Goal: Information Seeking & Learning: Check status

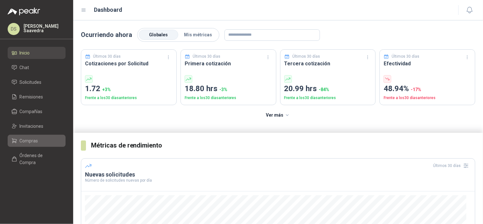
click at [36, 138] on span "Compras" at bounding box center [29, 140] width 18 height 7
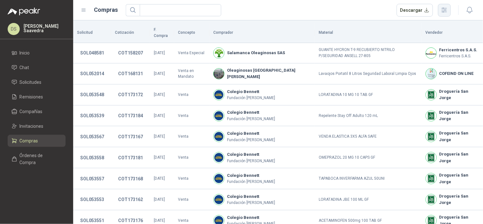
click at [447, 11] on icon "button" at bounding box center [444, 9] width 7 height 7
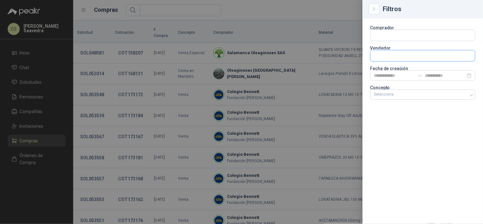
click at [418, 57] on input "text" at bounding box center [423, 55] width 105 height 11
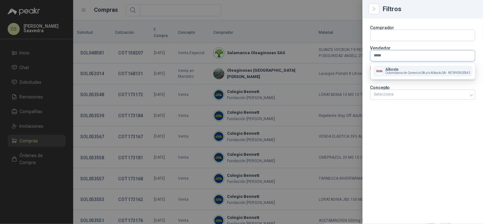
type input "*****"
click at [404, 72] on span "Colombiana de Comercio SA y/o Alkosto SA -" at bounding box center [417, 72] width 62 height 3
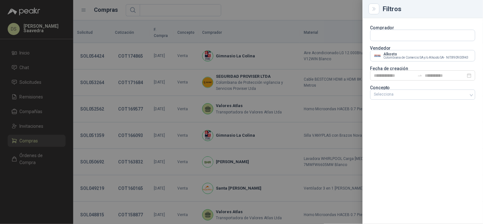
click at [333, 12] on div at bounding box center [241, 112] width 483 height 224
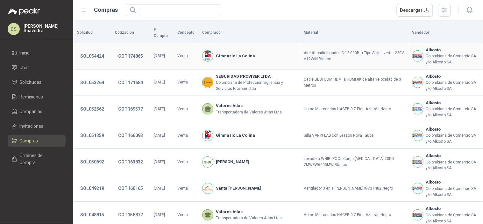
scroll to position [47, 0]
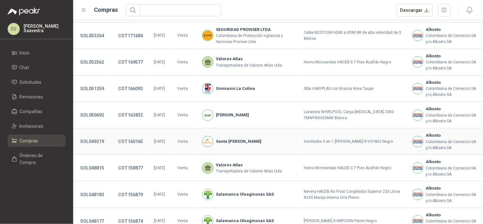
click at [356, 137] on td "Ventilador 3 en 1 KALLEY K-V31N02 Negro" at bounding box center [354, 141] width 108 height 26
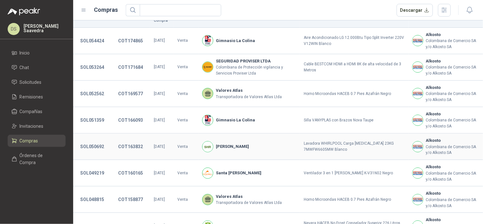
scroll to position [0, 0]
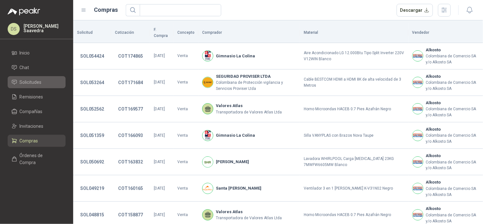
click at [32, 82] on span "Solicitudes" at bounding box center [31, 82] width 22 height 7
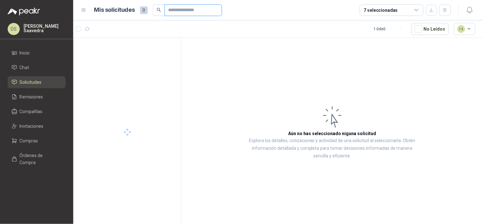
click at [194, 10] on input "text" at bounding box center [191, 10] width 45 height 11
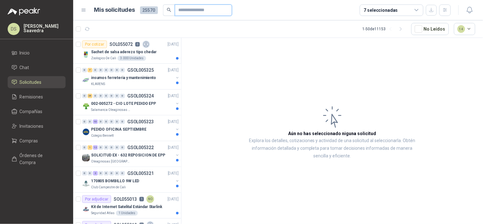
paste input "*********"
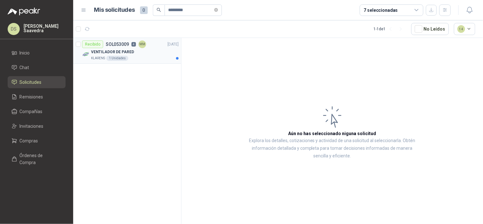
click at [156, 52] on div "VENTILADOR DE PARED" at bounding box center [135, 52] width 88 height 8
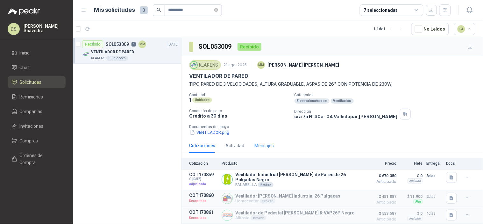
scroll to position [15, 0]
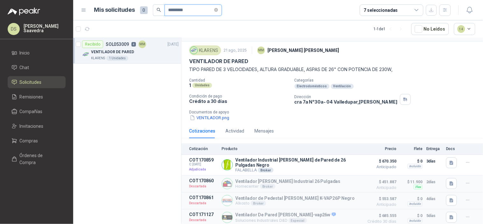
click at [172, 11] on input "*********" at bounding box center [191, 10] width 45 height 11
click at [172, 10] on input "*********" at bounding box center [191, 10] width 45 height 11
paste input "text"
type input "*********"
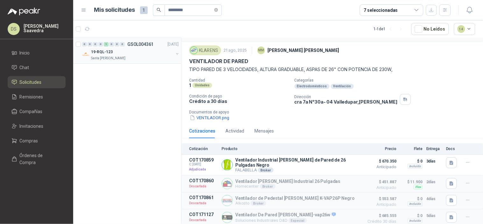
click at [113, 59] on p "Santa [PERSON_NAME]" at bounding box center [108, 58] width 34 height 5
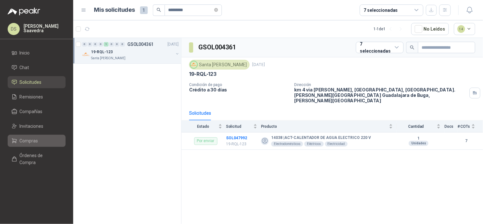
click at [27, 142] on span "Compras" at bounding box center [29, 140] width 18 height 7
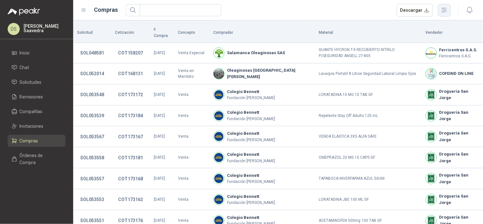
click at [441, 10] on icon "button" at bounding box center [444, 9] width 7 height 7
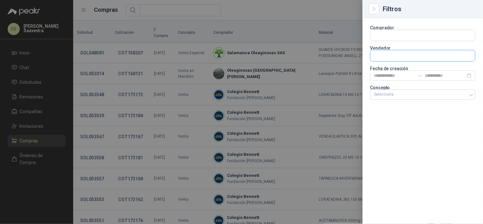
click at [408, 59] on input "text" at bounding box center [423, 55] width 105 height 11
type input "******"
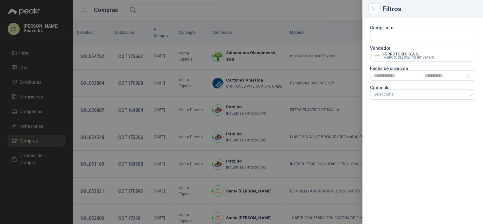
click at [327, 21] on div at bounding box center [241, 112] width 483 height 224
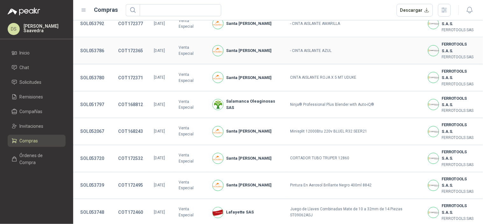
scroll to position [236, 0]
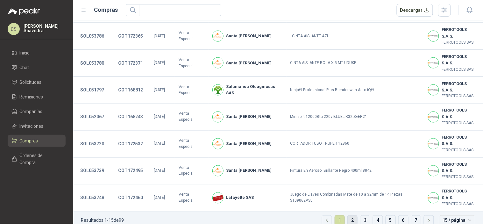
click at [349, 216] on link "2" at bounding box center [353, 221] width 10 height 10
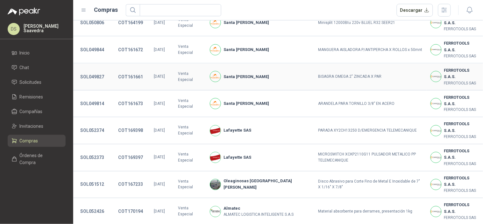
scroll to position [236, 0]
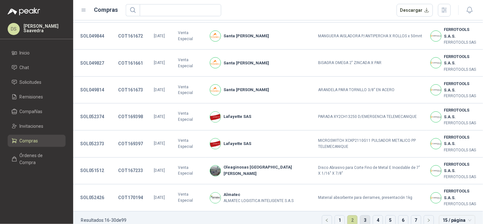
click at [362, 216] on link "3" at bounding box center [366, 221] width 10 height 10
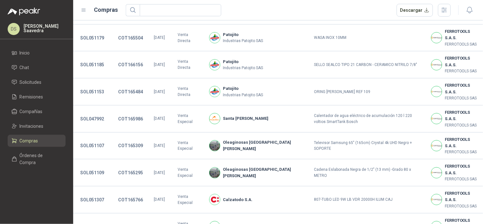
scroll to position [94, 0]
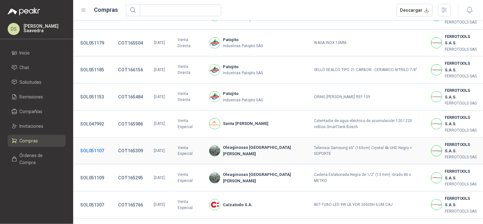
click at [97, 145] on button "SOL051107" at bounding box center [92, 150] width 30 height 11
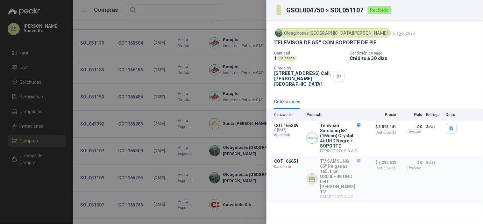
click at [346, 11] on h3 "GSOL004750 > SOL051107" at bounding box center [325, 10] width 78 height 6
copy h3 "SOL051107"
click at [228, 106] on div at bounding box center [241, 112] width 483 height 224
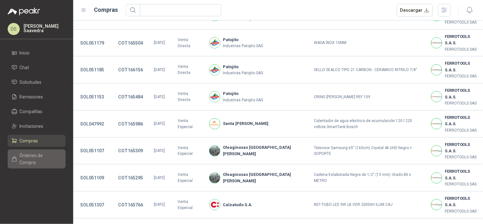
click at [34, 157] on span "Órdenes de Compra" at bounding box center [40, 159] width 40 height 14
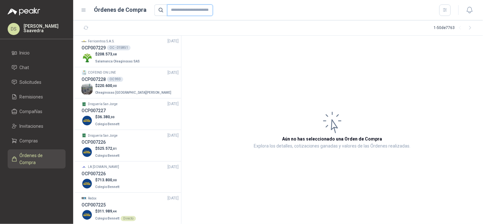
click at [184, 5] on input "text" at bounding box center [190, 9] width 46 height 11
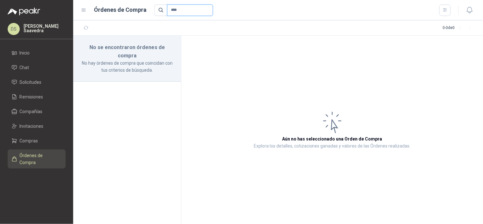
type input "****"
click at [29, 142] on span "Compras" at bounding box center [29, 140] width 18 height 7
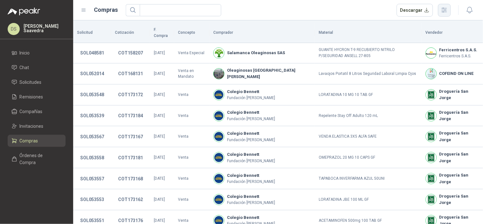
click at [444, 12] on icon "button" at bounding box center [444, 10] width 5 height 5
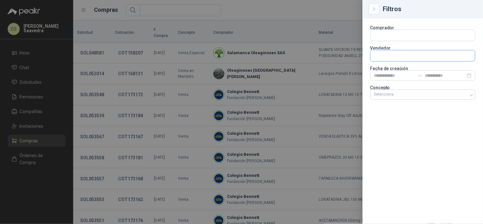
click at [390, 59] on input "text" at bounding box center [423, 55] width 105 height 11
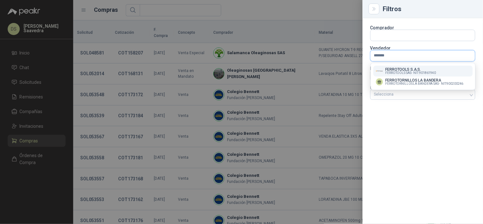
type input "*******"
click at [396, 76] on button "FERROTOOLS S.A.S. FERROTOOLS SAS - NIT : 901861940" at bounding box center [423, 71] width 99 height 11
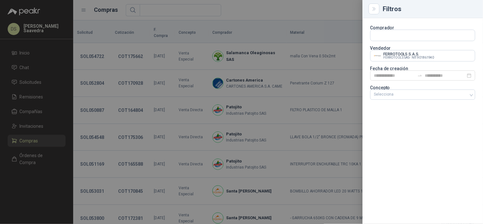
click at [336, 16] on div at bounding box center [241, 112] width 483 height 224
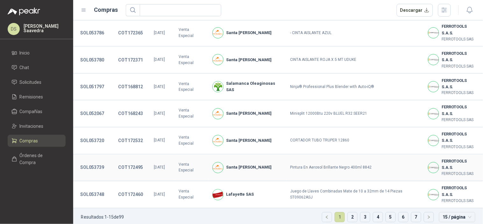
scroll to position [240, 0]
click at [449, 213] on span "15 / página" at bounding box center [457, 217] width 29 height 10
click at [448, 191] on div "50 / página" at bounding box center [458, 194] width 26 height 7
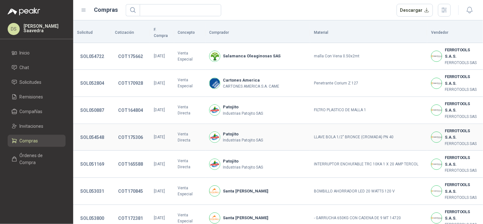
scroll to position [712, 0]
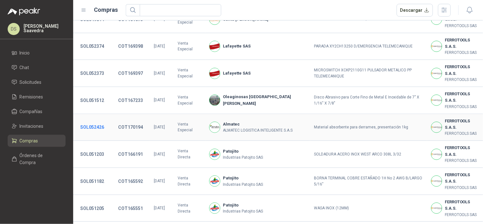
click at [103, 125] on button "SOL052426" at bounding box center [92, 126] width 30 height 11
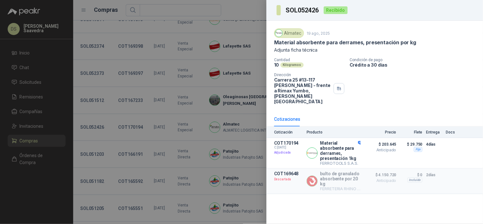
click at [305, 15] on section "SOL052426" at bounding box center [298, 10] width 43 height 10
click at [304, 12] on h3 "SOL052426" at bounding box center [303, 10] width 34 height 6
copy h3 "SOL052426"
click at [42, 71] on div at bounding box center [241, 112] width 483 height 224
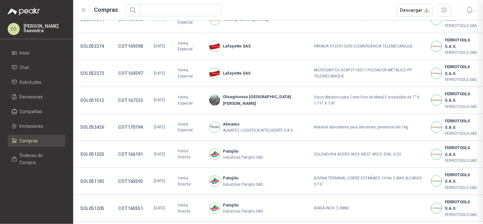
click at [34, 84] on div at bounding box center [241, 112] width 483 height 224
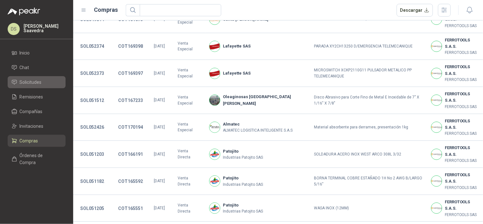
click at [34, 81] on span "Solicitudes" at bounding box center [31, 82] width 22 height 7
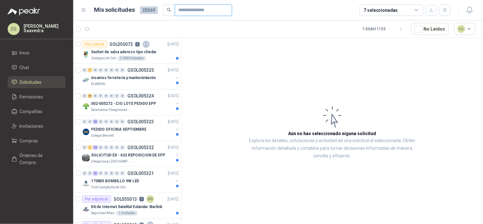
click at [185, 13] on input "text" at bounding box center [201, 10] width 45 height 11
paste input "*********"
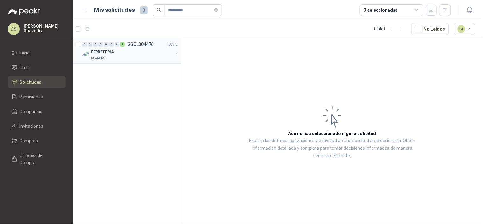
click at [149, 54] on div "FERRETERIA" at bounding box center [132, 52] width 83 height 8
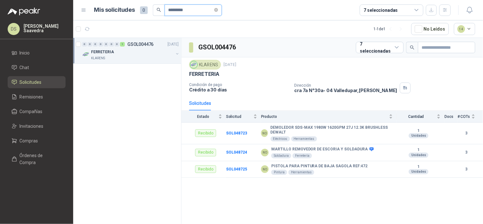
click at [176, 14] on input "*********" at bounding box center [191, 10] width 45 height 11
paste input "text"
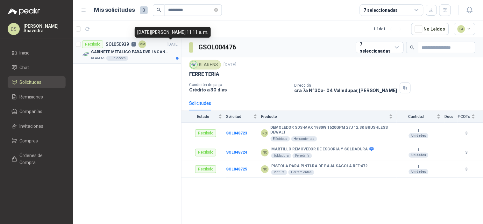
click at [147, 56] on div "KLARENS 1 Unidades" at bounding box center [135, 58] width 88 height 5
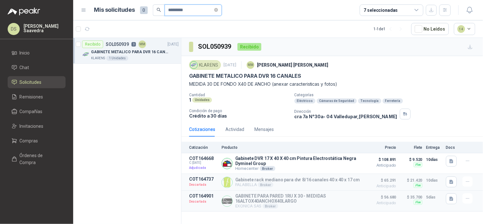
click at [179, 12] on input "*********" at bounding box center [191, 10] width 45 height 11
paste input "text"
type input "*********"
click at [158, 44] on div "Por enviar SOL049717 9 NO 25/07/25" at bounding box center [130, 44] width 97 height 8
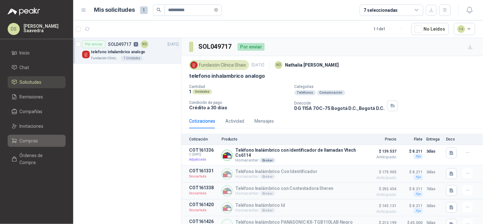
click at [36, 136] on link "Compras" at bounding box center [37, 141] width 58 height 12
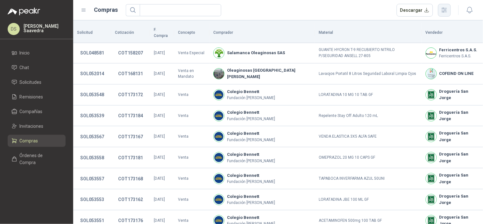
click at [439, 13] on button "button" at bounding box center [444, 10] width 13 height 13
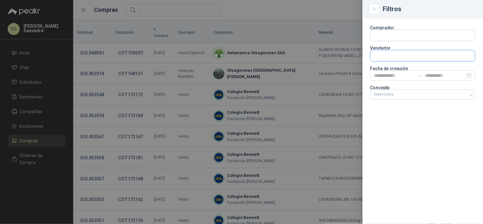
click at [406, 57] on input "text" at bounding box center [423, 55] width 105 height 11
type input "*******"
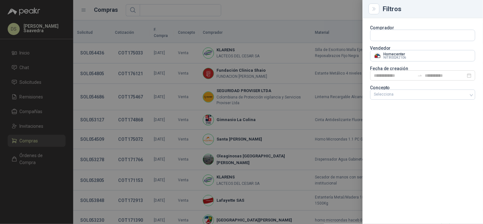
click at [299, 20] on div at bounding box center [241, 112] width 483 height 224
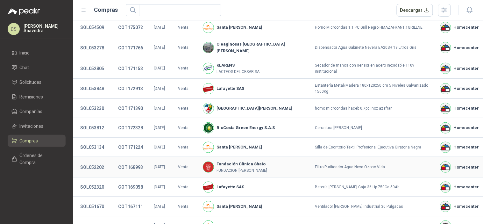
scroll to position [140, 0]
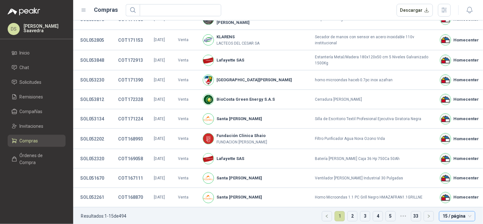
click at [443, 213] on span "15 / página" at bounding box center [457, 217] width 29 height 10
click at [453, 180] on div "30 / página" at bounding box center [458, 183] width 26 height 7
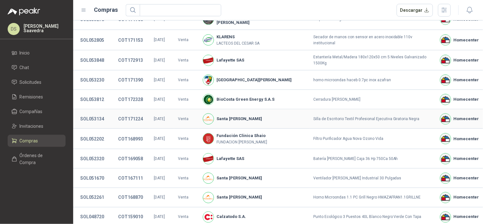
scroll to position [411, 0]
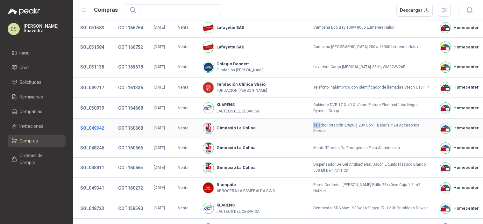
click at [104, 122] on button "SOL049342" at bounding box center [92, 127] width 30 height 11
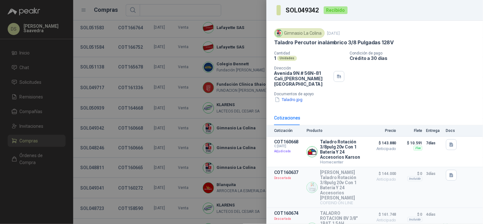
click at [306, 7] on h3 "SOL049342" at bounding box center [303, 10] width 34 height 6
copy h3 "SOL049342"
click at [238, 39] on div at bounding box center [241, 112] width 483 height 224
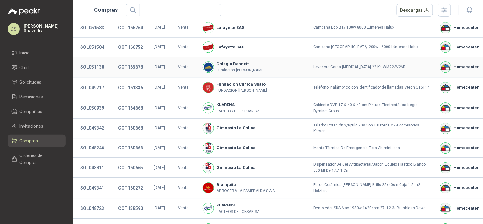
scroll to position [290, 0]
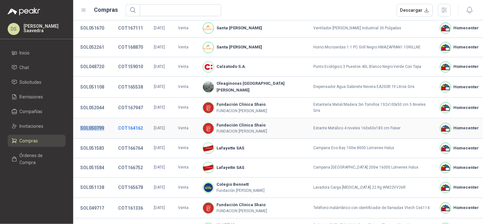
click at [119, 124] on button "COT164162" at bounding box center [130, 128] width 31 height 11
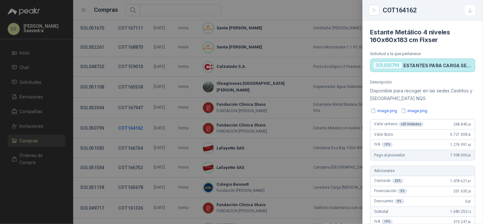
scroll to position [653, 0]
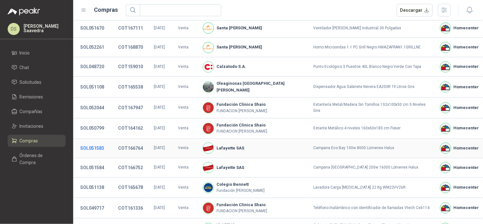
click at [97, 143] on button "SOL051583" at bounding box center [92, 148] width 30 height 11
click at [96, 123] on button "SOL050799" at bounding box center [92, 128] width 30 height 11
click at [100, 102] on button "SOL052044" at bounding box center [92, 107] width 30 height 11
click at [97, 123] on button "SOL050799" at bounding box center [92, 128] width 30 height 11
click at [96, 102] on button "SOL052044" at bounding box center [92, 107] width 30 height 11
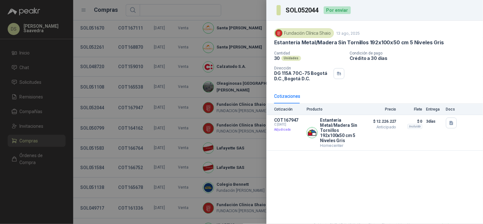
click at [304, 12] on h3 "SOL052044" at bounding box center [303, 10] width 34 height 6
copy h3 "SOL052044"
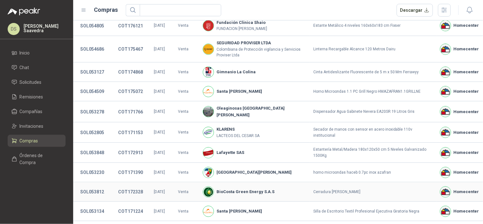
scroll to position [0, 0]
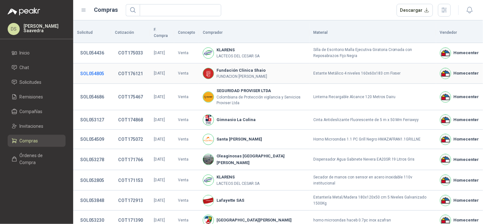
click at [98, 68] on button "SOL054805" at bounding box center [92, 73] width 30 height 11
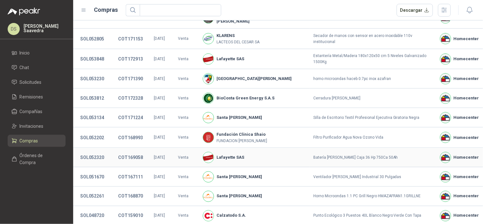
scroll to position [94, 0]
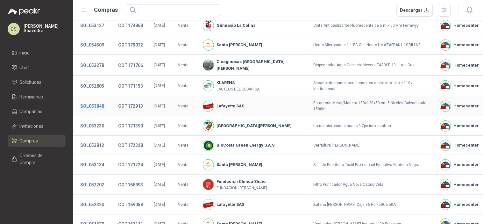
click at [98, 100] on button "SOL053848" at bounding box center [92, 105] width 30 height 11
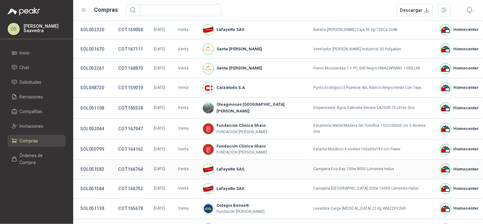
scroll to position [254, 0]
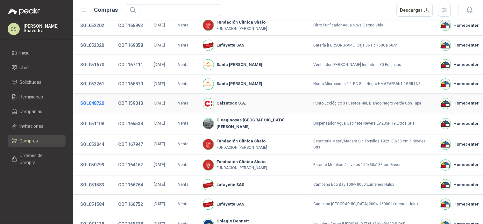
click at [95, 98] on button "SOL048720" at bounding box center [92, 103] width 30 height 11
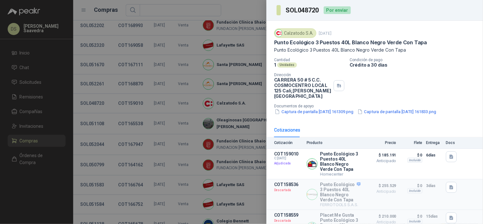
click at [308, 9] on h3 "SOL048720" at bounding box center [303, 10] width 34 height 6
copy h3 "SOL048720"
click at [177, 127] on div at bounding box center [241, 112] width 483 height 224
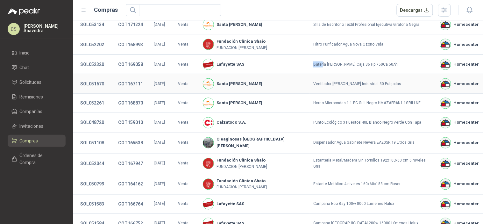
scroll to position [206, 0]
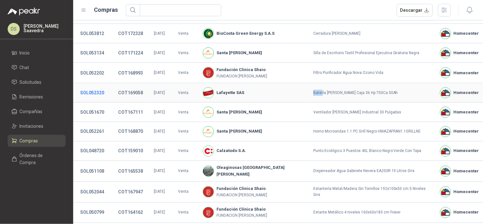
click at [99, 88] on button "SOL052320" at bounding box center [92, 92] width 30 height 11
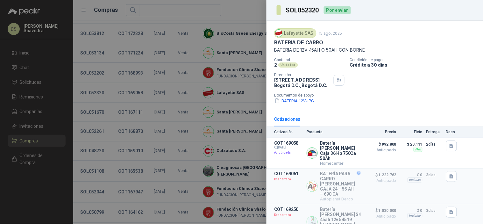
click at [306, 8] on h3 "SOL052320" at bounding box center [303, 10] width 34 height 6
copy h3 "SOL052320"
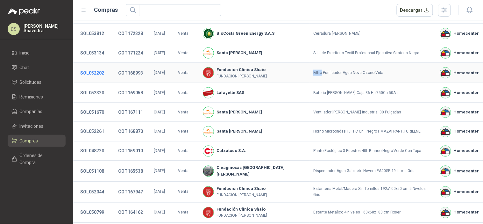
click at [99, 67] on button "SOL052202" at bounding box center [92, 72] width 30 height 11
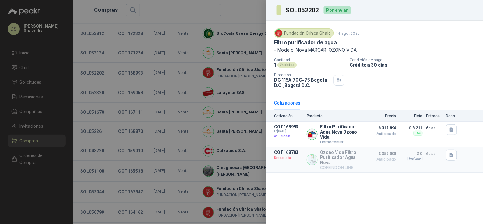
click at [302, 8] on h3 "SOL052202" at bounding box center [303, 10] width 34 height 6
copy h3 "SOL052202"
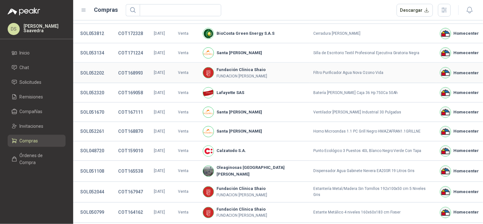
scroll to position [31, 0]
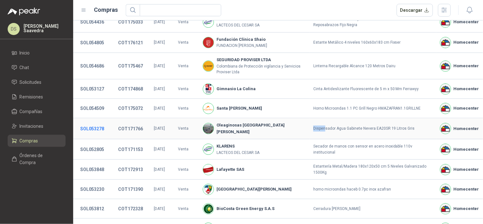
click at [102, 123] on button "SOL053278" at bounding box center [92, 128] width 30 height 11
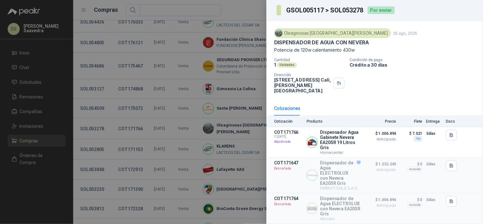
click at [339, 10] on h3 "GSOL005117 > SOL053278" at bounding box center [325, 10] width 78 height 6
copy h3 "SOL053278"
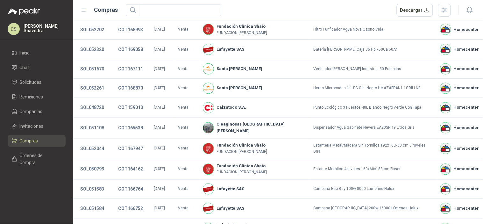
scroll to position [442, 0]
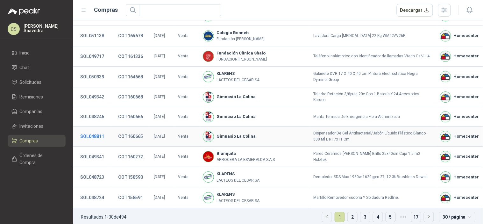
click at [99, 131] on button "SOL048811" at bounding box center [92, 136] width 30 height 11
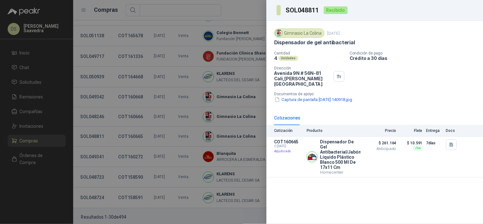
click at [313, 7] on h3 "SOL048811" at bounding box center [303, 10] width 34 height 6
copy h3 "SOL048811"
click at [137, 108] on div at bounding box center [241, 112] width 483 height 224
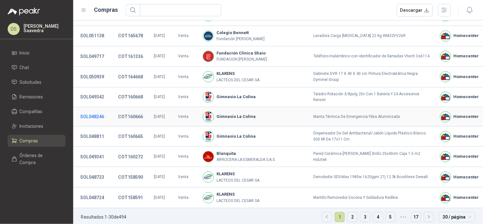
click at [99, 111] on button "SOL048246" at bounding box center [92, 116] width 30 height 11
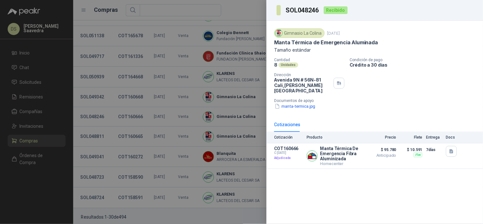
click at [298, 13] on h3 "SOL048246" at bounding box center [303, 10] width 34 height 6
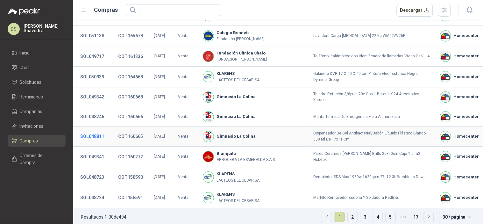
click at [96, 131] on button "SOL048811" at bounding box center [92, 136] width 30 height 11
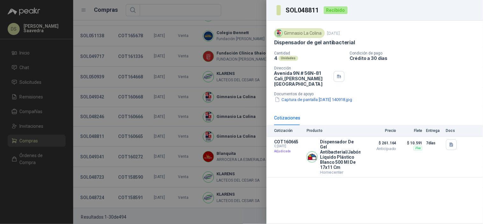
click at [305, 11] on h3 "SOL048811" at bounding box center [303, 10] width 34 height 6
click at [101, 124] on div at bounding box center [241, 112] width 483 height 224
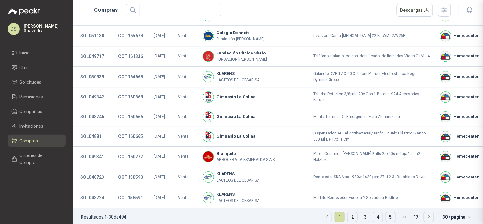
click at [98, 111] on button "SOL048246" at bounding box center [92, 116] width 30 height 11
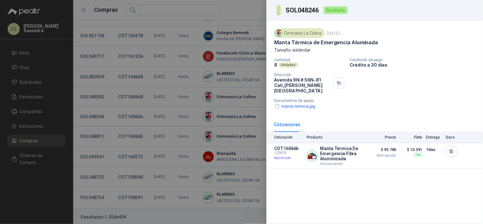
click at [304, 12] on h3 "SOL048246" at bounding box center [303, 10] width 34 height 6
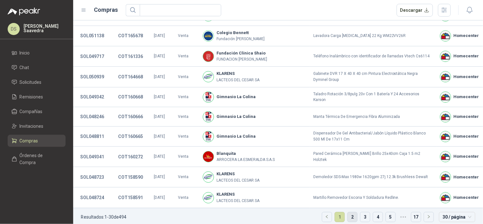
click at [351, 214] on link "2" at bounding box center [353, 217] width 10 height 10
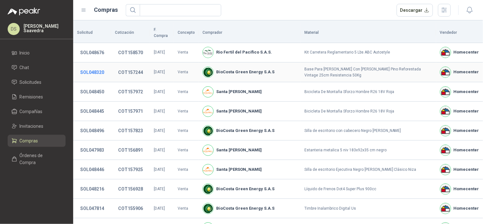
click at [99, 67] on button "SOL048320" at bounding box center [92, 72] width 30 height 11
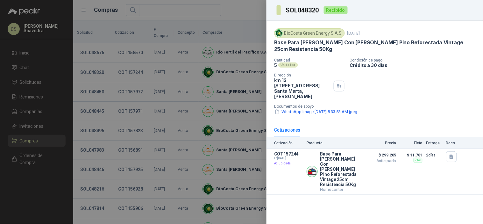
click at [307, 9] on h3 "SOL048320" at bounding box center [303, 10] width 34 height 6
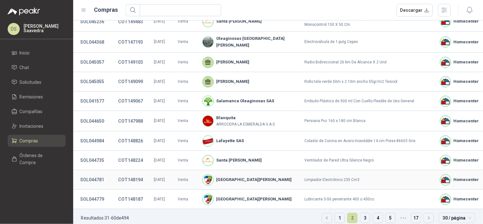
scroll to position [447, 0]
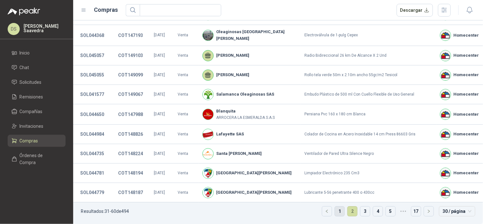
drag, startPoint x: 336, startPoint y: 214, endPoint x: 340, endPoint y: 212, distance: 4.3
click at [338, 213] on link "1" at bounding box center [340, 211] width 10 height 10
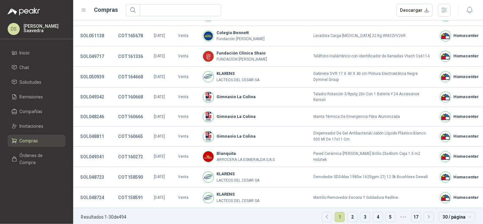
scroll to position [310, 0]
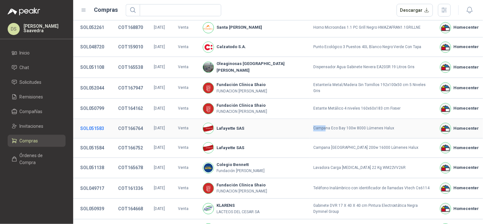
click at [98, 125] on button "SOL051583" at bounding box center [92, 128] width 30 height 11
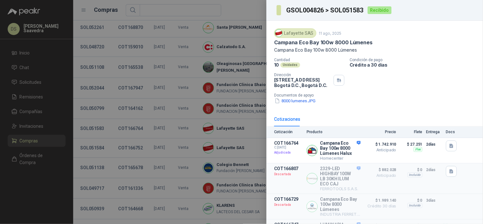
click at [346, 13] on h3 "GSOL004826 > SOL051583" at bounding box center [325, 10] width 78 height 6
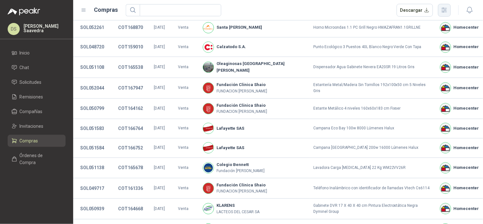
click at [443, 10] on icon "button" at bounding box center [444, 10] width 5 height 5
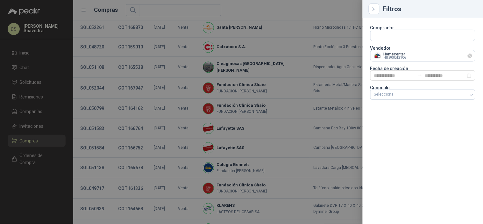
click at [468, 55] on icon "Limpiar" at bounding box center [470, 55] width 5 height 5
drag, startPoint x: 451, startPoint y: 55, endPoint x: 448, endPoint y: 55, distance: 3.2
click at [450, 55] on input "text" at bounding box center [423, 55] width 105 height 11
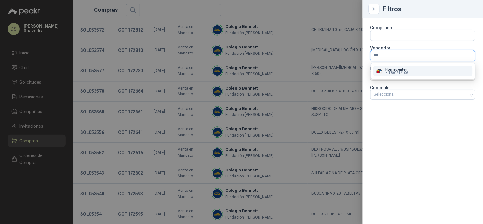
type input "****"
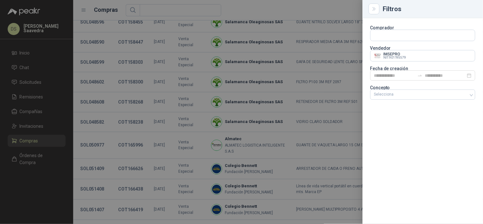
click at [293, 69] on div at bounding box center [241, 112] width 483 height 224
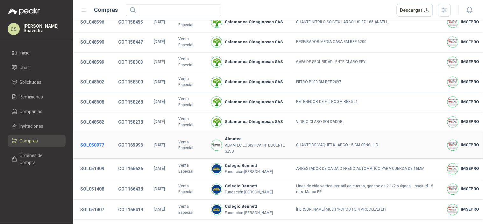
click at [101, 140] on button "SOL050977" at bounding box center [92, 145] width 30 height 11
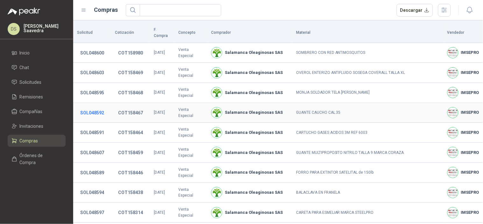
click at [103, 107] on button "SOL048592" at bounding box center [92, 112] width 30 height 11
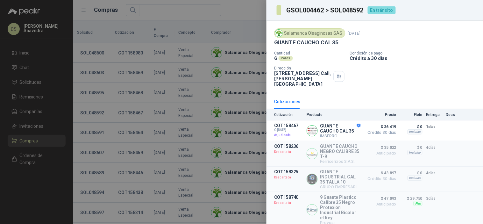
click at [214, 129] on div at bounding box center [241, 112] width 483 height 224
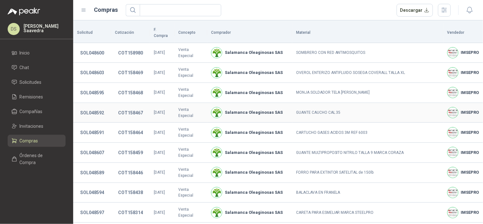
scroll to position [104, 0]
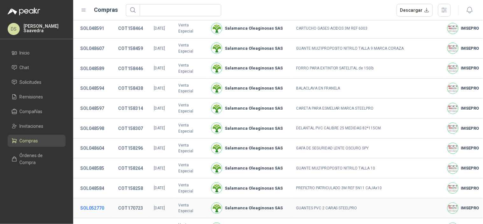
click at [102, 202] on button "SOL052770" at bounding box center [92, 207] width 30 height 11
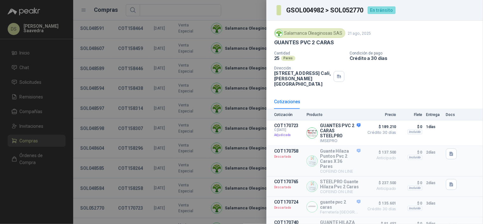
click at [359, 9] on h3 "GSOL004982 > SOL052770" at bounding box center [325, 10] width 78 height 6
click at [153, 33] on div at bounding box center [241, 112] width 483 height 224
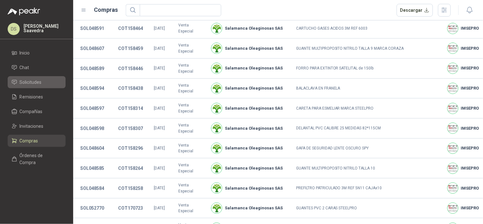
click at [29, 81] on span "Solicitudes" at bounding box center [31, 82] width 22 height 7
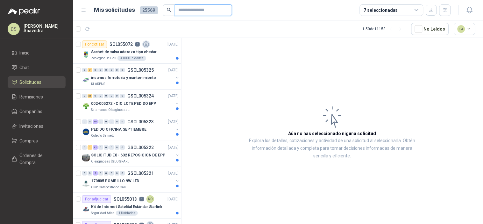
click at [192, 8] on input "text" at bounding box center [201, 10] width 45 height 11
paste input "*********"
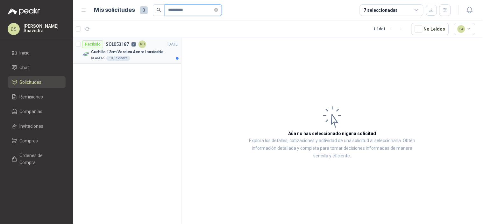
type input "*********"
click at [146, 55] on p "Cuchillo 12cm Verdura Acero Inoxidable" at bounding box center [127, 52] width 73 height 6
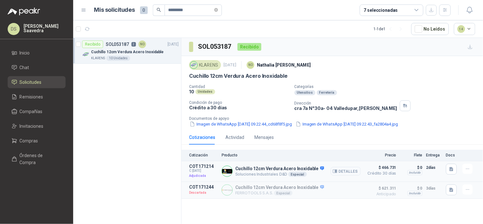
click at [344, 171] on button "Detalles" at bounding box center [346, 171] width 30 height 9
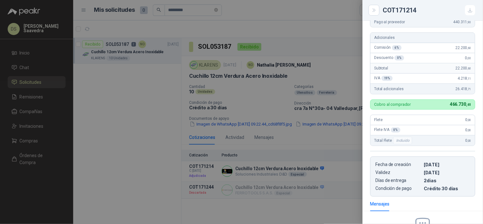
scroll to position [141, 0]
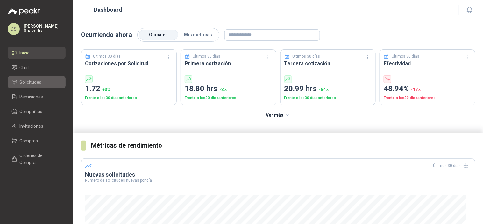
click at [27, 80] on span "Solicitudes" at bounding box center [31, 82] width 22 height 7
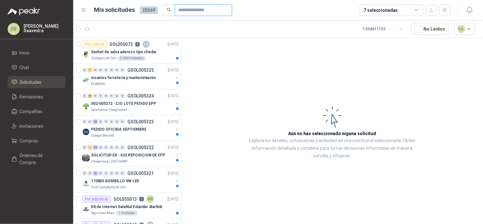
click at [212, 6] on input "text" at bounding box center [201, 10] width 45 height 11
paste input "*********"
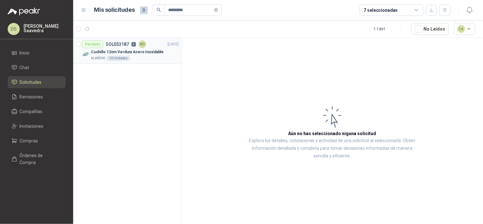
click at [135, 54] on p "Cuchillo 12cm Verdura Acero Inoxidable" at bounding box center [127, 52] width 73 height 6
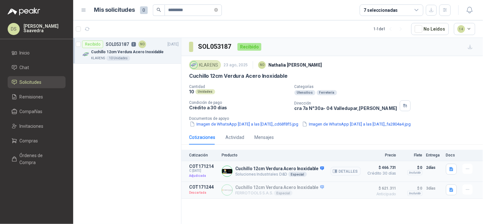
click at [345, 170] on button "Detalles" at bounding box center [346, 171] width 30 height 9
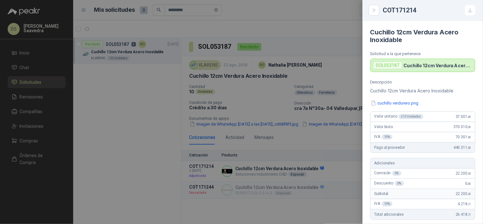
click at [244, 36] on div at bounding box center [241, 112] width 483 height 224
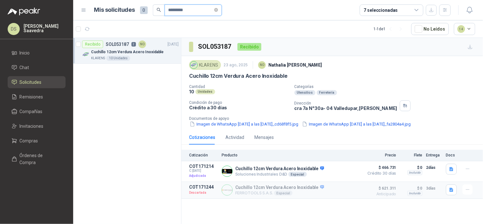
click at [181, 11] on input "*********" at bounding box center [191, 10] width 45 height 11
paste input "text"
type input "*********"
click at [119, 53] on p "ESCOBILLAS (CARBONES) PARA PULIDORA DEWALT" at bounding box center [130, 52] width 79 height 6
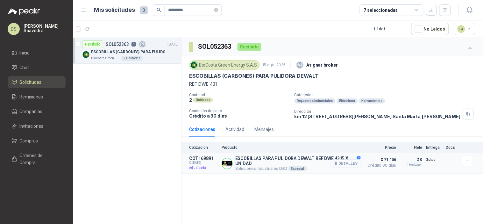
click at [349, 166] on button "Detalles" at bounding box center [346, 163] width 30 height 9
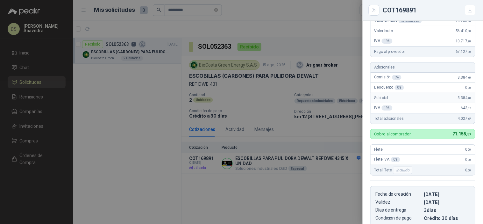
scroll to position [141, 0]
